Goal: Transaction & Acquisition: Subscribe to service/newsletter

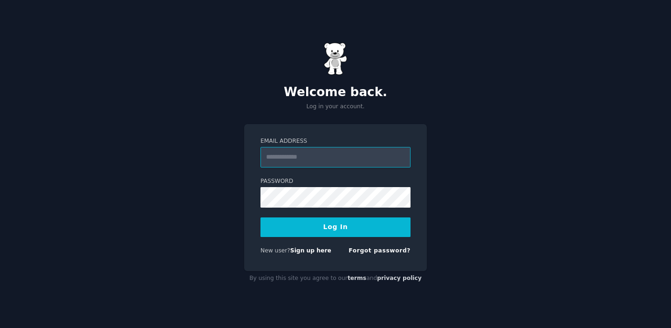
type input "**********"
click at [335, 226] on button "Log In" at bounding box center [335, 227] width 150 height 20
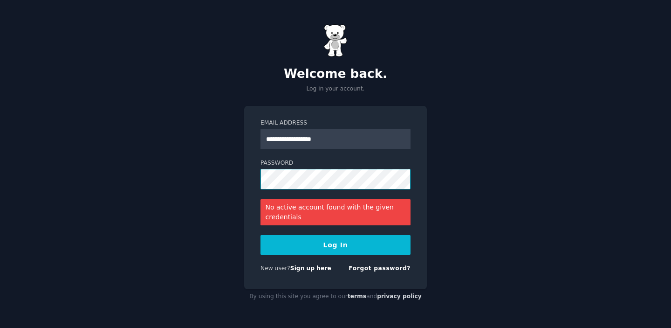
click at [335, 244] on button "Log In" at bounding box center [335, 245] width 150 height 20
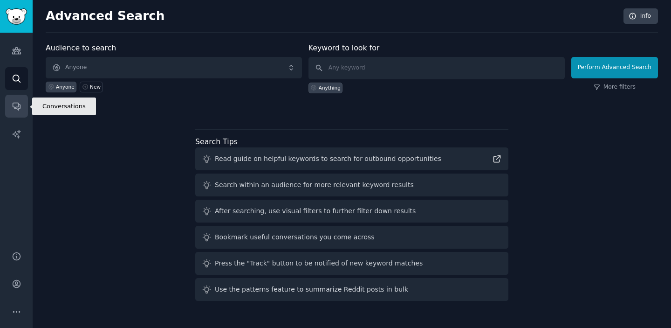
click at [15, 106] on icon "Sidebar" at bounding box center [17, 106] width 10 height 10
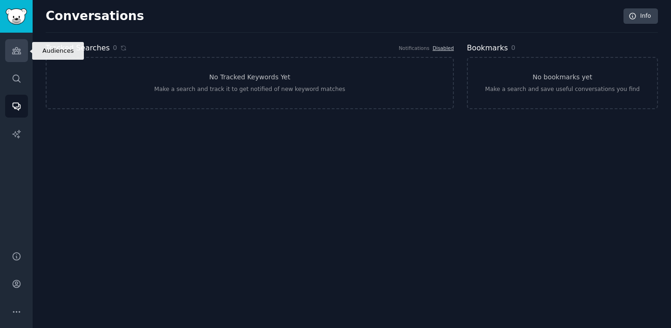
click at [17, 49] on icon "Sidebar" at bounding box center [16, 51] width 8 height 7
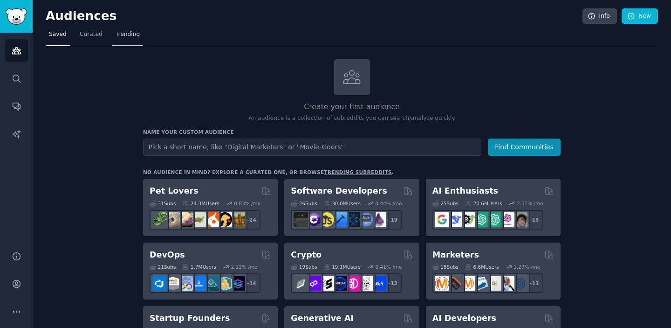
click at [133, 34] on span "Trending" at bounding box center [128, 34] width 24 height 8
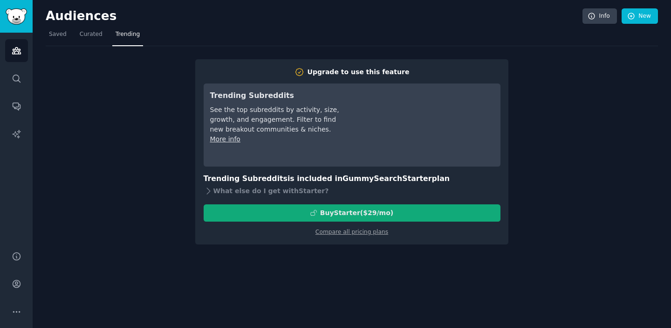
click at [279, 210] on div "Buy Starter ($ 29 /mo )" at bounding box center [352, 213] width 296 height 10
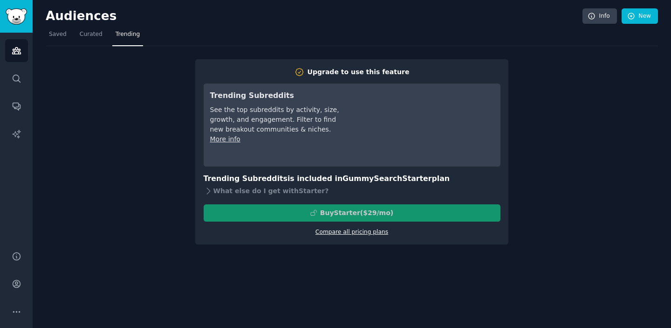
click at [349, 231] on link "Compare all pricing plans" at bounding box center [351, 231] width 73 height 7
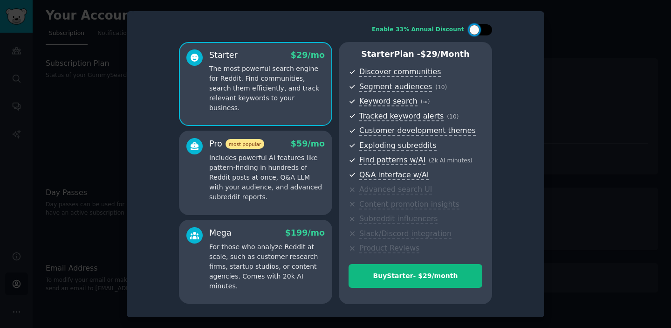
click at [484, 28] on div at bounding box center [480, 29] width 23 height 11
checkbox input "true"
